Goal: Use online tool/utility: Utilize a website feature to perform a specific function

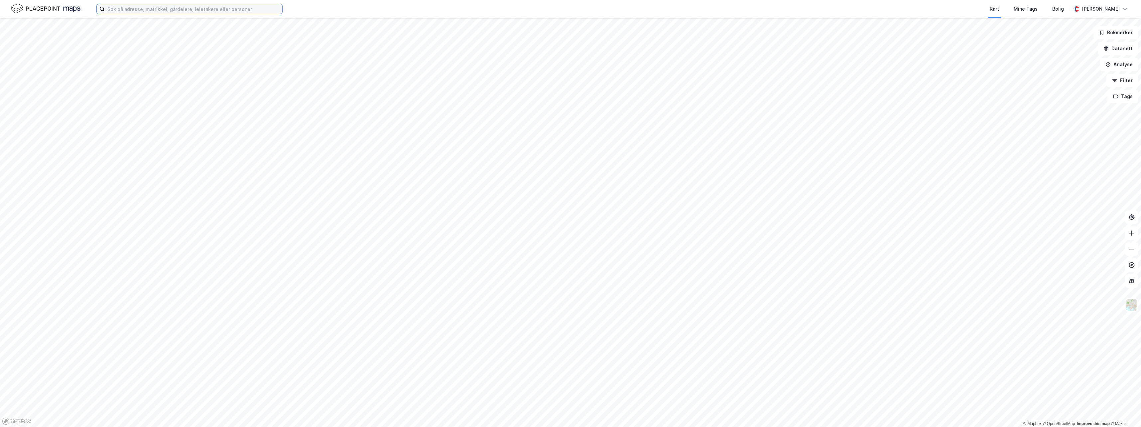
click at [111, 9] on input at bounding box center [194, 9] width 178 height 10
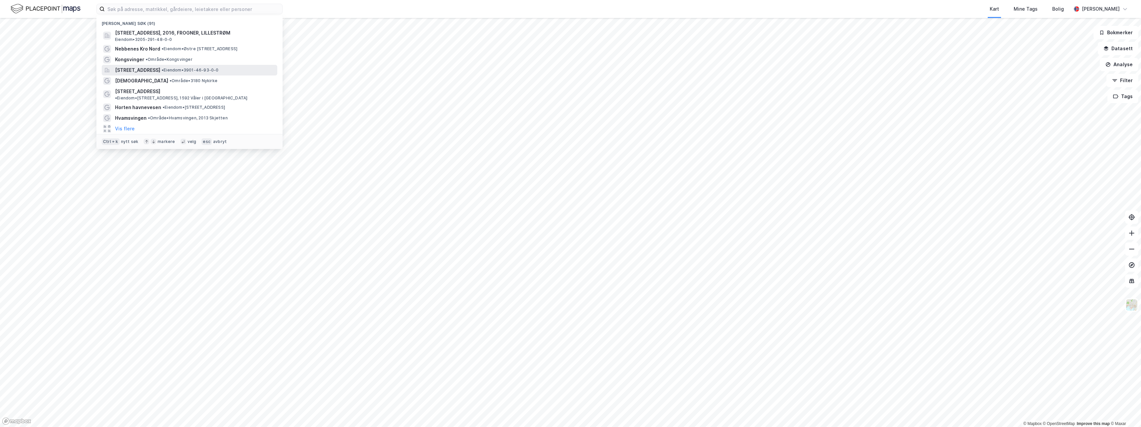
click at [124, 71] on span "[STREET_ADDRESS]" at bounding box center [137, 70] width 45 height 8
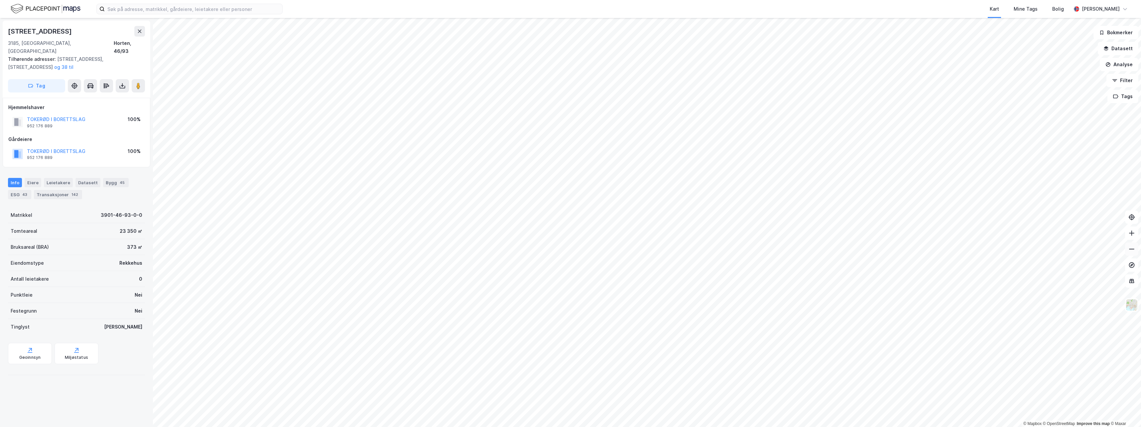
click at [1131, 249] on icon at bounding box center [1131, 249] width 7 height 7
click at [1131, 282] on icon at bounding box center [1131, 281] width 7 height 7
click at [1124, 92] on button "Tags" at bounding box center [1122, 96] width 31 height 13
click at [1017, 103] on div "Tags" at bounding box center [1012, 100] width 16 height 11
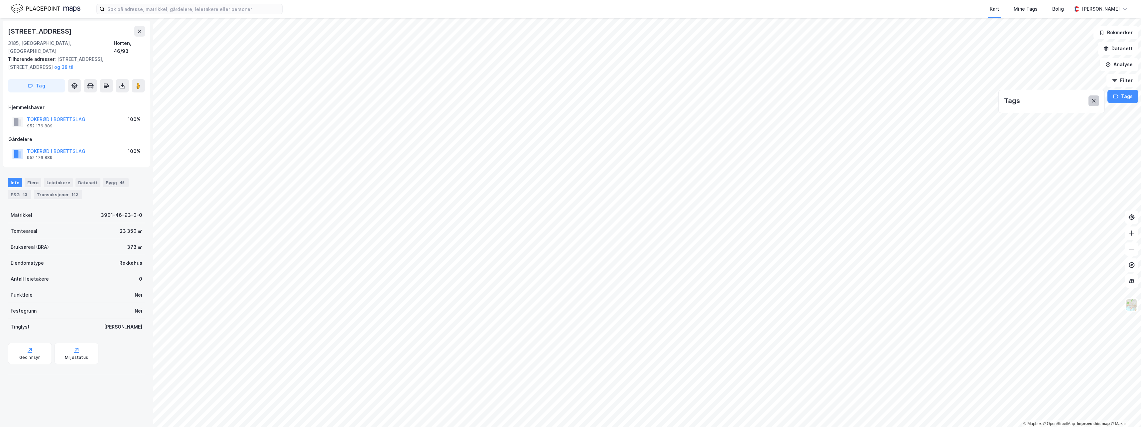
click at [1095, 102] on icon at bounding box center [1093, 100] width 5 height 5
click at [1131, 79] on button "Filter" at bounding box center [1122, 80] width 32 height 13
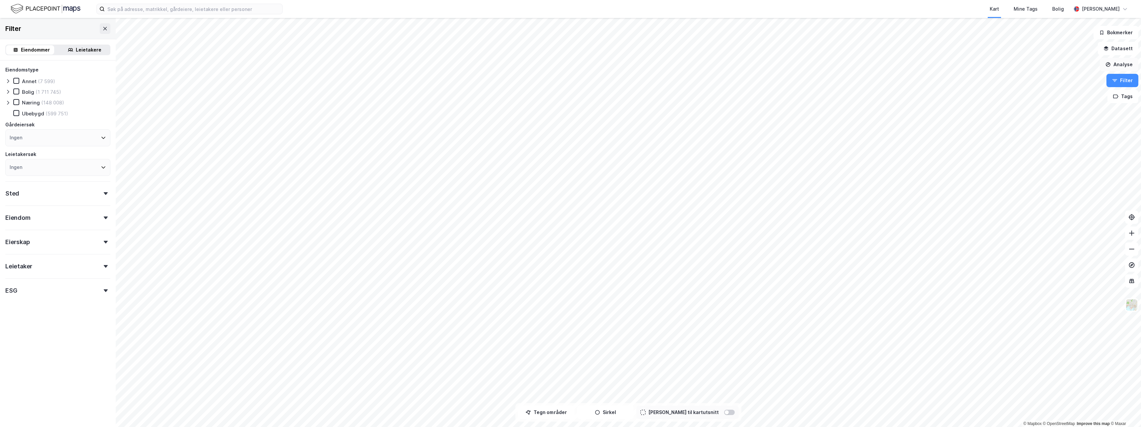
click at [1120, 65] on button "Analyse" at bounding box center [1119, 64] width 39 height 13
click at [1046, 62] on div "Mål avstand" at bounding box center [1061, 65] width 58 height 6
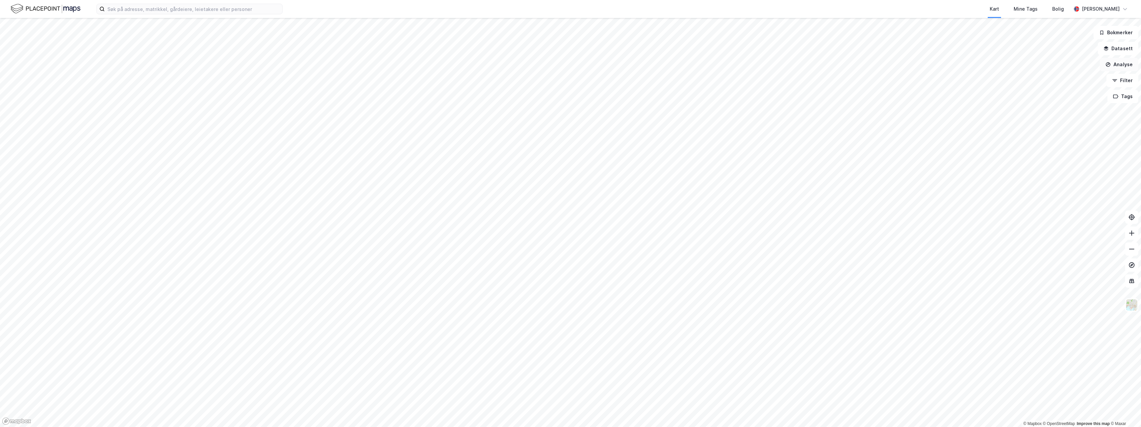
click at [1116, 63] on button "Analyse" at bounding box center [1119, 64] width 39 height 13
click at [1042, 66] on div "Mål avstand" at bounding box center [1061, 65] width 58 height 6
click at [607, 412] on button "Lukk" at bounding box center [601, 412] width 30 height 13
click at [1120, 64] on button "Analyse" at bounding box center [1119, 64] width 39 height 13
click at [1044, 64] on div "Mål avstand" at bounding box center [1061, 65] width 58 height 6
